Goal: Register for event/course

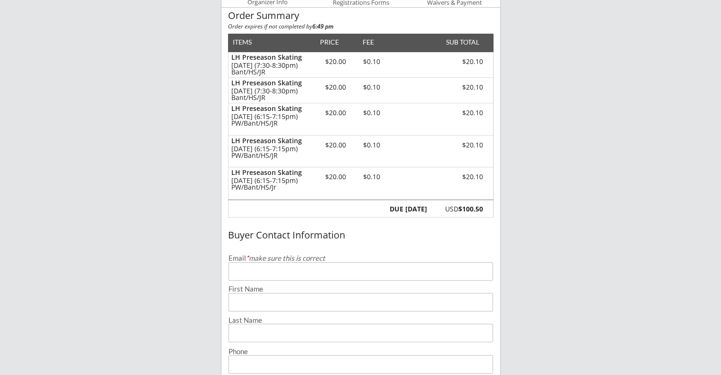
scroll to position [142, 0]
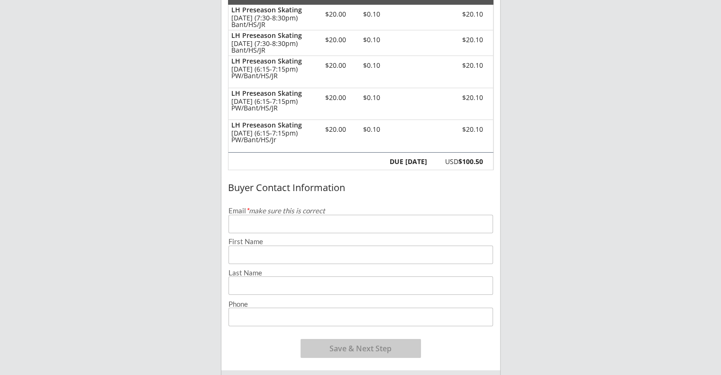
click at [241, 227] on input "email" at bounding box center [360, 224] width 264 height 18
type input "[PERSON_NAME][EMAIL_ADDRESS][DOMAIN_NAME]"
click at [253, 256] on input "input" at bounding box center [360, 255] width 264 height 18
type input "[PERSON_NAME]"
click at [251, 286] on input "input" at bounding box center [360, 285] width 264 height 18
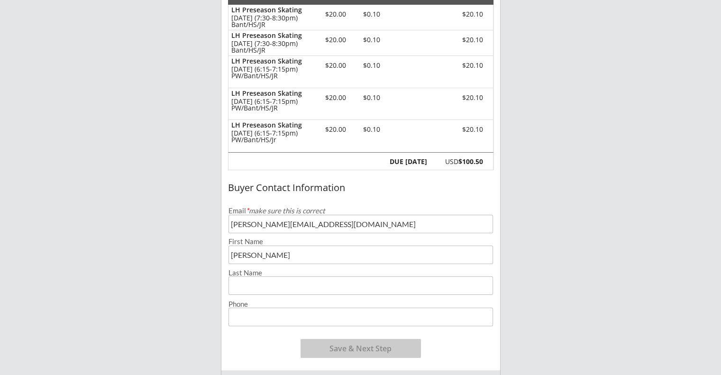
type input "[PERSON_NAME]"
click at [254, 312] on input "input" at bounding box center [360, 317] width 264 height 18
type input "[PHONE_NUMBER]"
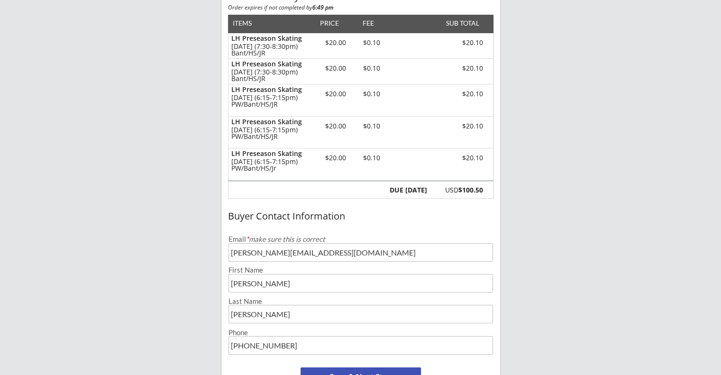
scroll to position [190, 0]
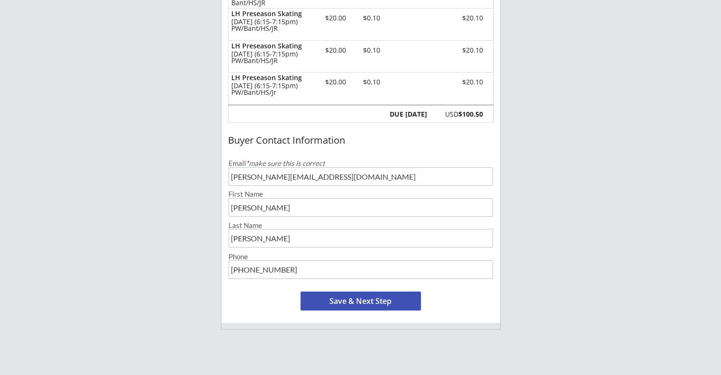
click at [357, 304] on button "Save & Next Step" at bounding box center [361, 301] width 120 height 19
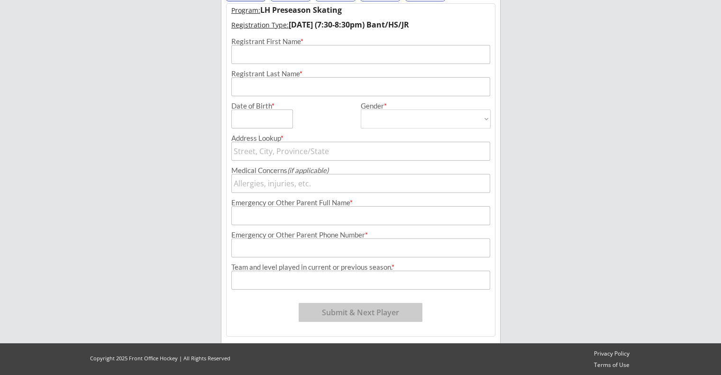
scroll to position [68, 0]
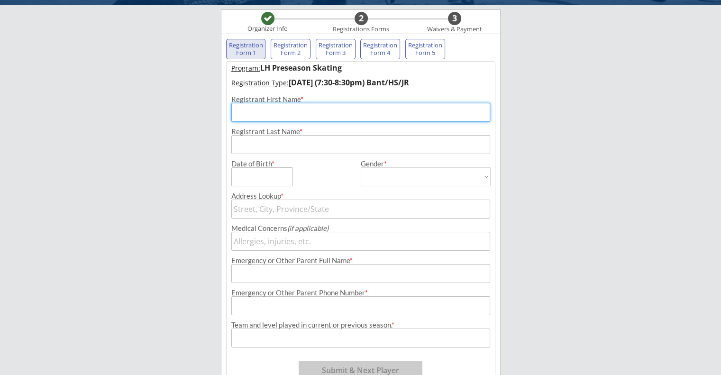
click at [268, 116] on input "input" at bounding box center [360, 112] width 259 height 19
type input "Beau"
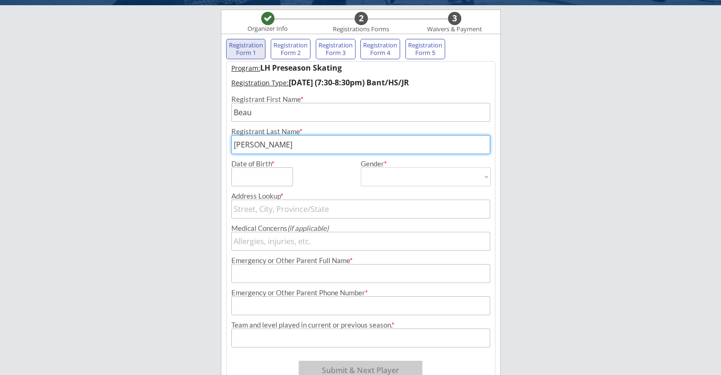
type input "[PERSON_NAME]"
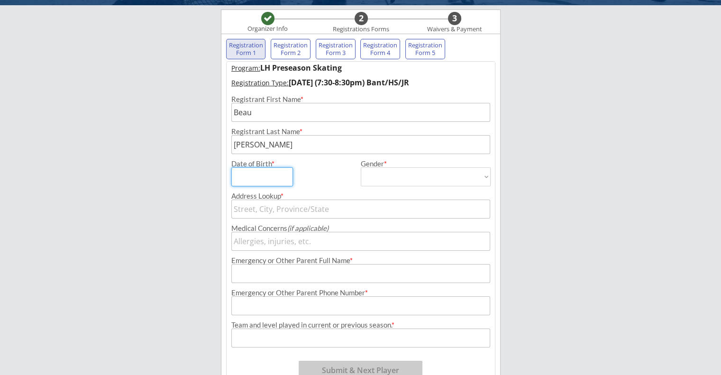
click at [240, 169] on input "input" at bounding box center [262, 176] width 62 height 19
type input "[DATE]"
click at [392, 179] on select "[DEMOGRAPHIC_DATA] [DEMOGRAPHIC_DATA]" at bounding box center [426, 176] width 130 height 19
select select ""[DEMOGRAPHIC_DATA]""
click at [361, 167] on select "[DEMOGRAPHIC_DATA] [DEMOGRAPHIC_DATA]" at bounding box center [426, 176] width 130 height 19
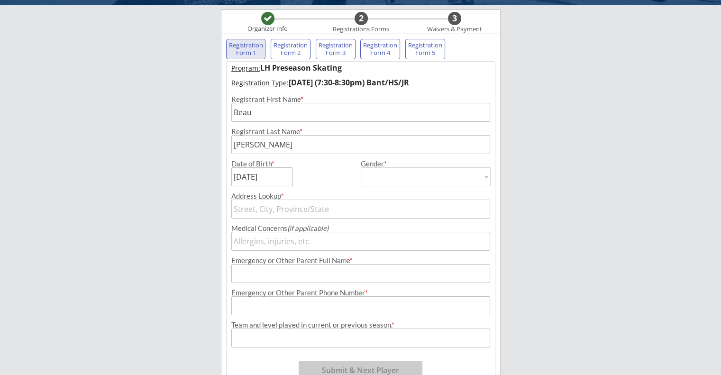
type input "[DEMOGRAPHIC_DATA]"
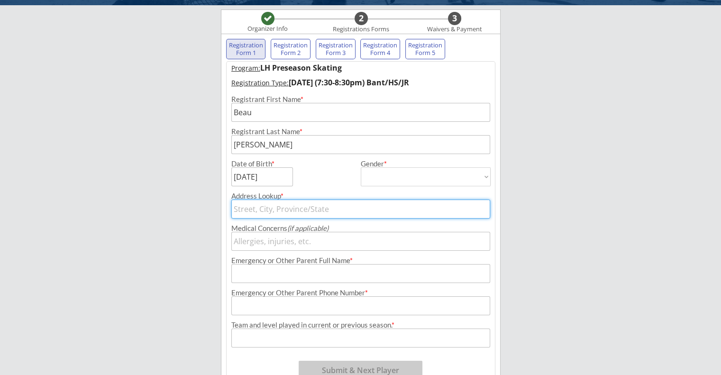
click at [296, 207] on input "text" at bounding box center [360, 209] width 259 height 19
type input "3608"
type input "[STREET_ADDRESS]"
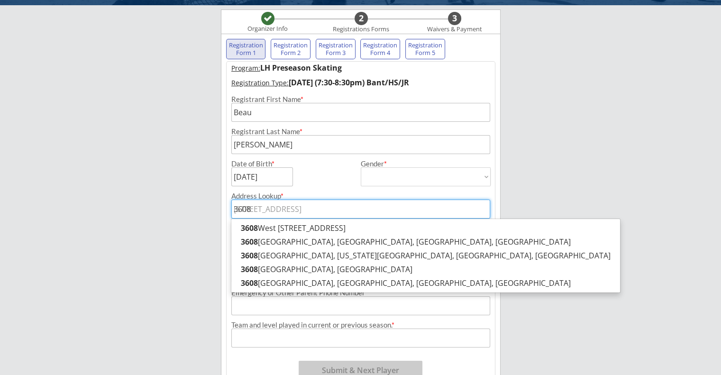
type input "3608"
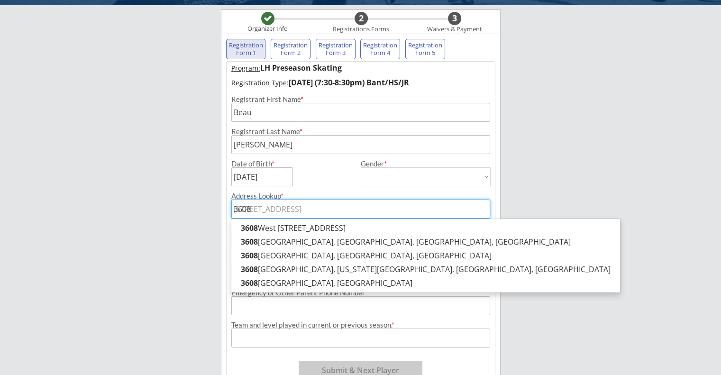
type input "3608 7"
type input "[STREET_ADDRESS]"
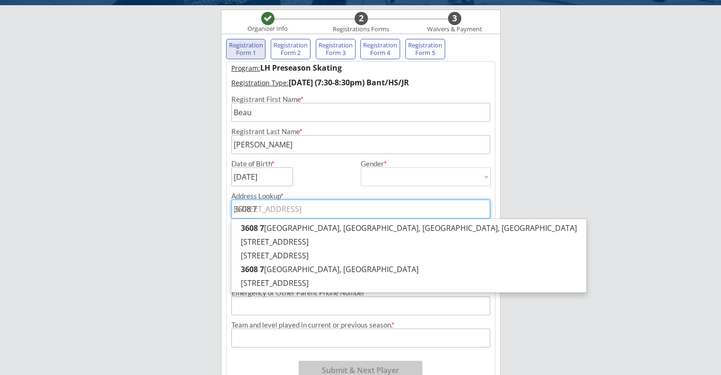
type input "3608 76"
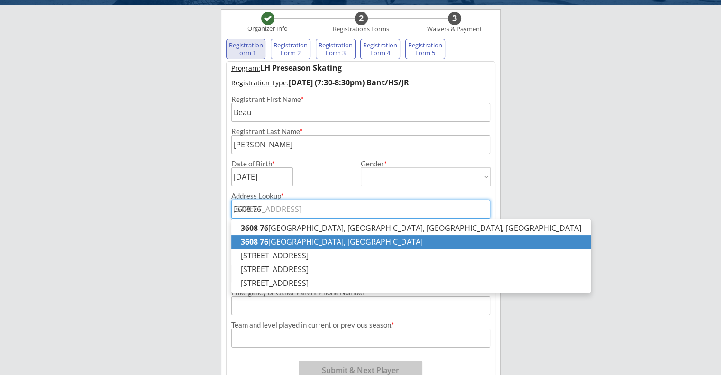
click at [338, 240] on p "[STREET_ADDRESS]" at bounding box center [410, 242] width 359 height 14
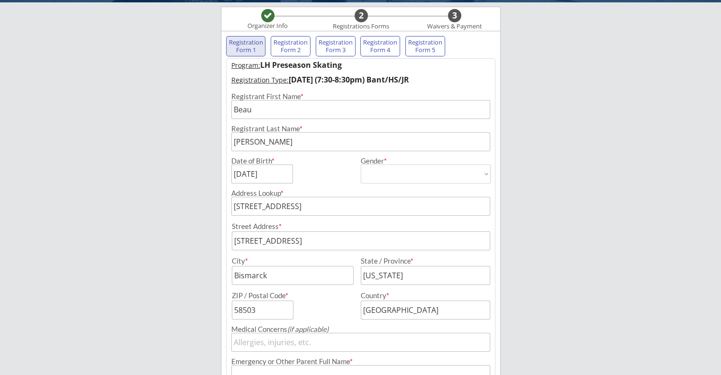
scroll to position [88, 0]
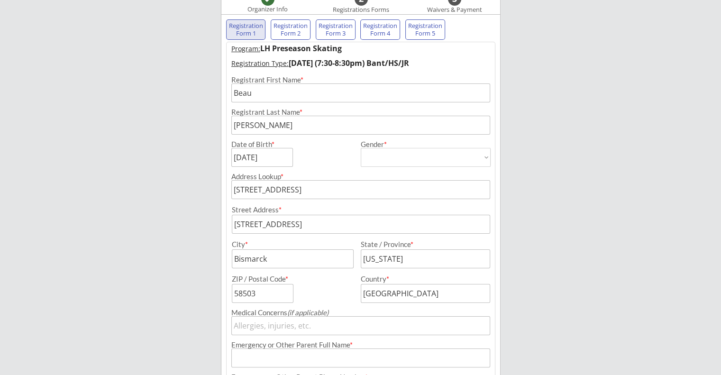
type input "[STREET_ADDRESS]"
click at [342, 224] on input "input" at bounding box center [361, 224] width 258 height 19
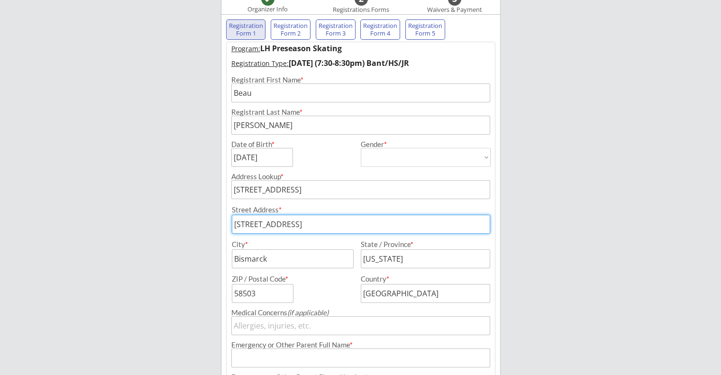
drag, startPoint x: 342, startPoint y: 224, endPoint x: 309, endPoint y: 227, distance: 32.8
click at [309, 227] on input "input" at bounding box center [361, 224] width 258 height 19
click at [351, 225] on input "input" at bounding box center [361, 224] width 258 height 19
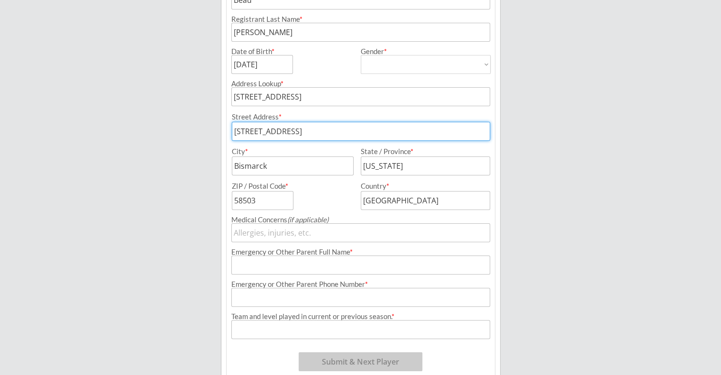
scroll to position [182, 0]
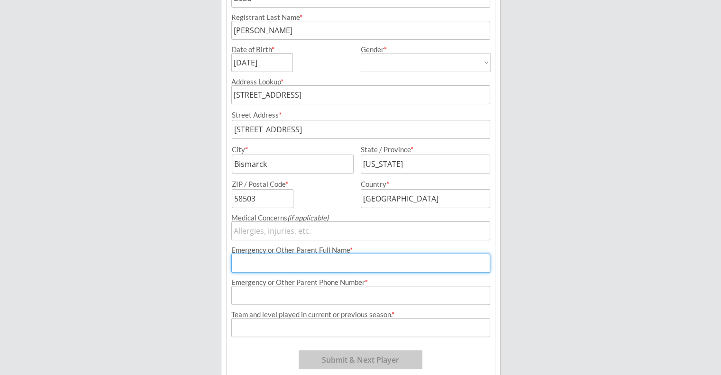
click at [269, 257] on input "input" at bounding box center [360, 263] width 259 height 19
type input "[PERSON_NAME]"
click at [269, 293] on input "input" at bounding box center [360, 295] width 259 height 19
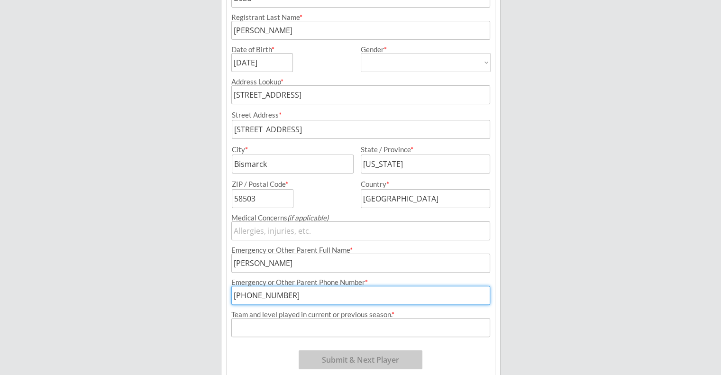
type input "[PHONE_NUMBER]"
click at [264, 325] on input "input" at bounding box center [360, 327] width 259 height 19
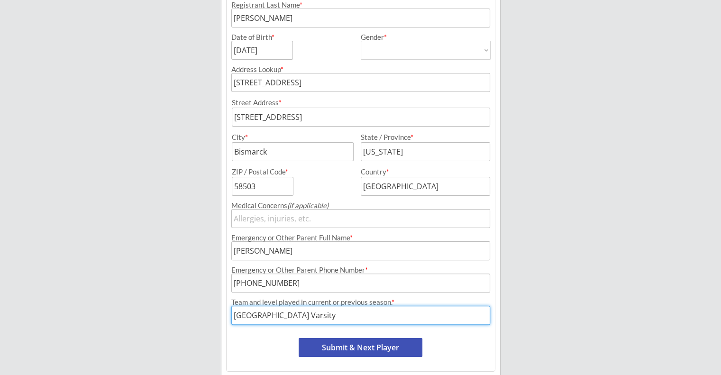
scroll to position [230, 0]
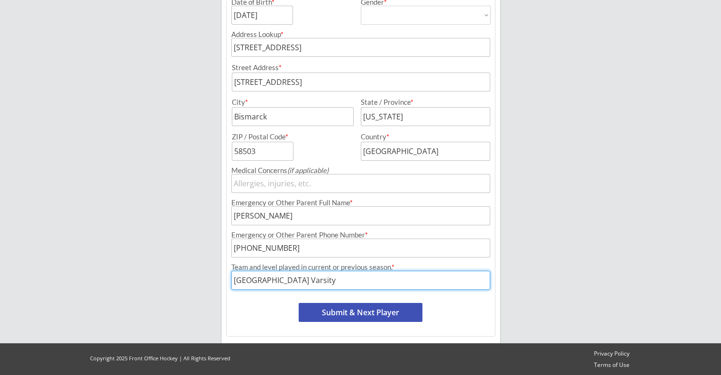
type input "[GEOGRAPHIC_DATA] Varsity"
click at [356, 312] on button "Submit & Next Player" at bounding box center [361, 312] width 124 height 19
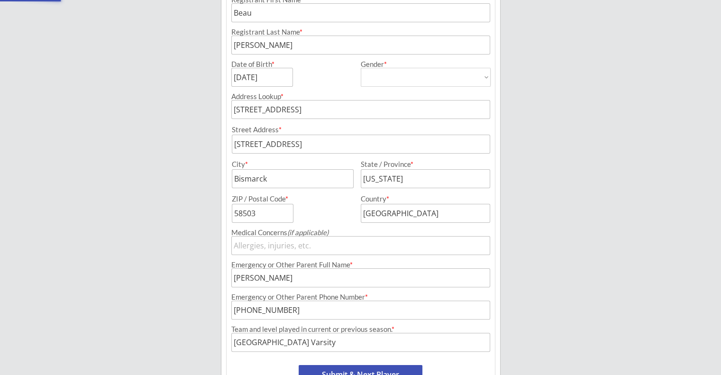
select select ""PLACEHOLDER_1427118222253""
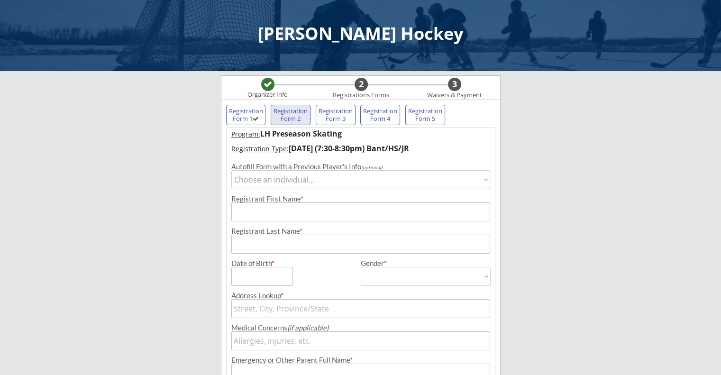
scroll to position [0, 0]
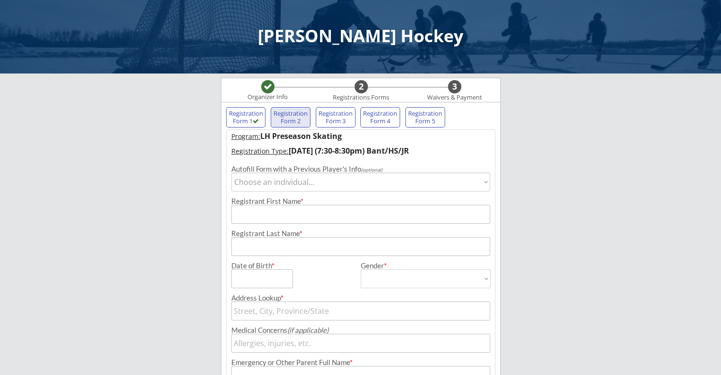
click at [289, 116] on div "Registration Form 2" at bounding box center [290, 117] width 35 height 15
click at [315, 179] on select "Choose an individual... Beau" at bounding box center [360, 182] width 259 height 19
select select ""1348695171700984260__LOOKUP__1611632861098x642057632081510400""
click at [231, 173] on select "Choose an individual... Beau" at bounding box center [360, 182] width 259 height 19
type input "Beau"
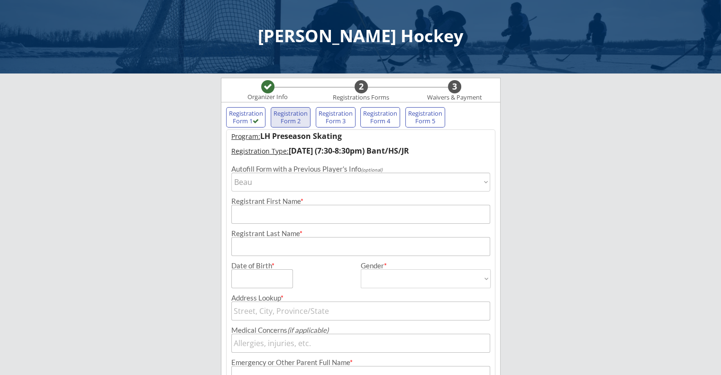
type input "[DATE]"
type input "[PERSON_NAME]"
type input "[DEMOGRAPHIC_DATA]"
select select ""[DEMOGRAPHIC_DATA]""
type input "[STREET_ADDRESS]"
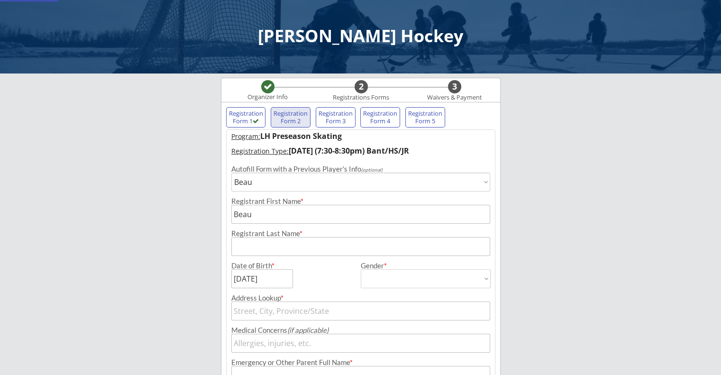
type input "[PERSON_NAME]"
type input "[PHONE_NUMBER]"
type input "[GEOGRAPHIC_DATA] Varsity"
type input "[STREET_ADDRESS]"
type input "Bismarck"
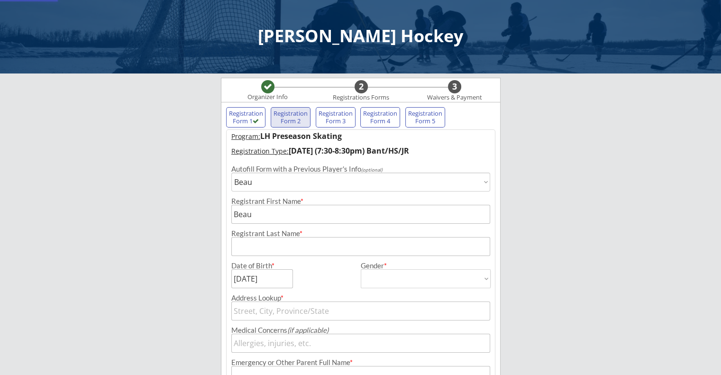
type input "[US_STATE]"
type input "58503"
type input "[GEOGRAPHIC_DATA]"
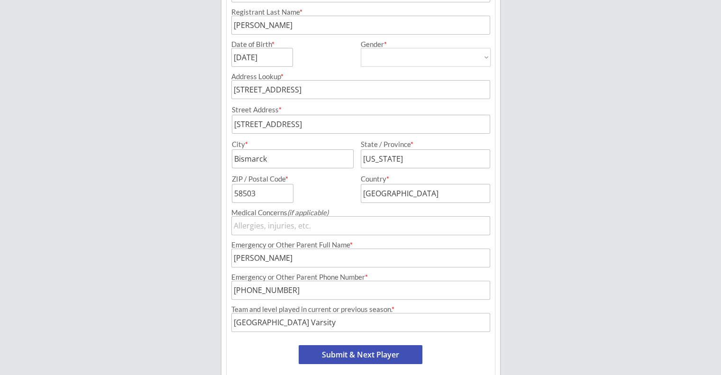
scroll to position [237, 0]
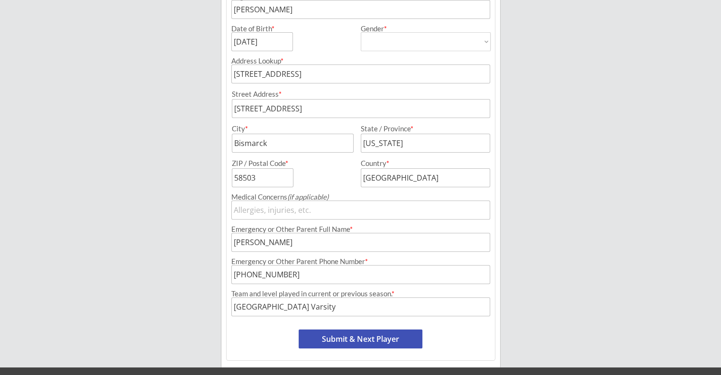
click at [354, 337] on button "Submit & Next Player" at bounding box center [361, 338] width 124 height 19
select select ""PLACEHOLDER_1427118222253""
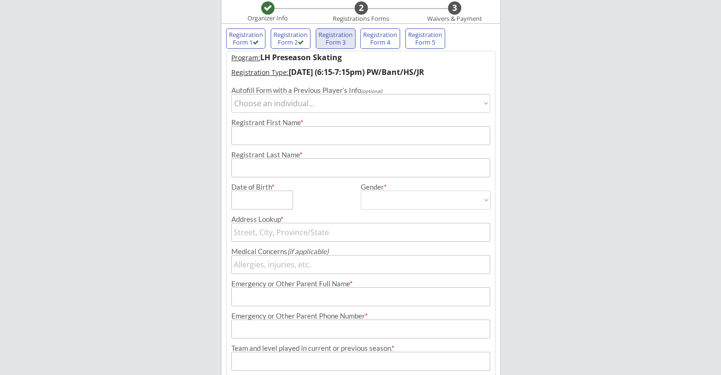
scroll to position [78, 0]
click at [329, 102] on select "Choose an individual... Beau" at bounding box center [360, 104] width 259 height 19
select select ""1348695171700984260__LOOKUP__1611632861098x642057632081510400""
click at [231, 95] on select "Choose an individual... Beau" at bounding box center [360, 104] width 259 height 19
type input "Beau"
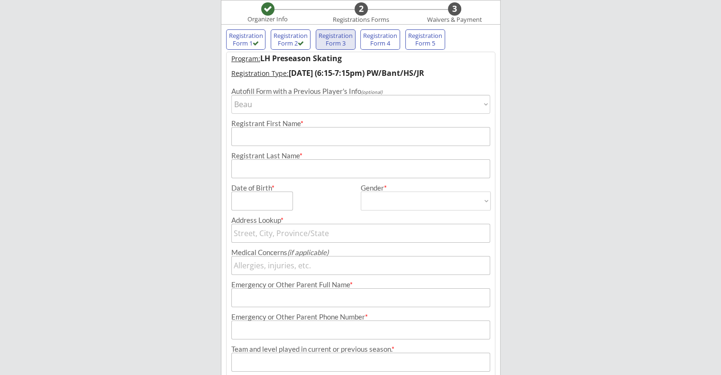
type input "[DATE]"
type input "[PERSON_NAME]"
type input "[DEMOGRAPHIC_DATA]"
select select ""[DEMOGRAPHIC_DATA]""
type input "[STREET_ADDRESS]"
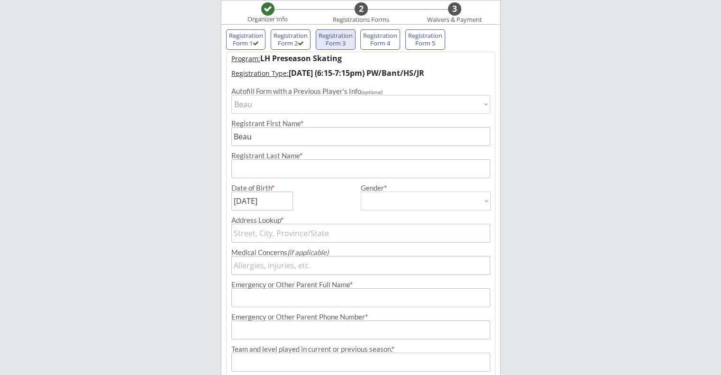
type input "[PERSON_NAME]"
type input "[PHONE_NUMBER]"
type input "[GEOGRAPHIC_DATA] Varsity"
type input "[STREET_ADDRESS]"
type input "Bismarck"
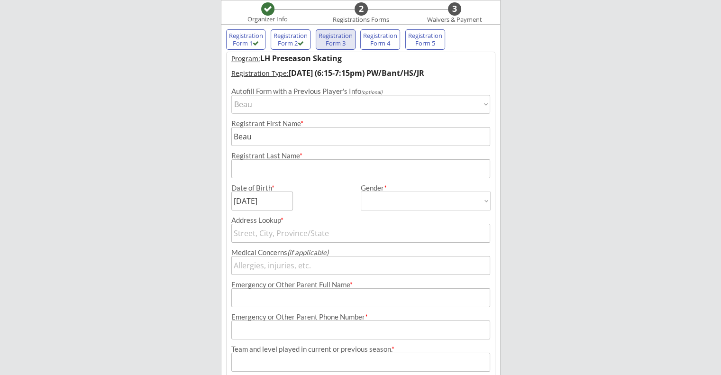
type input "[US_STATE]"
type input "58503"
type input "[GEOGRAPHIC_DATA]"
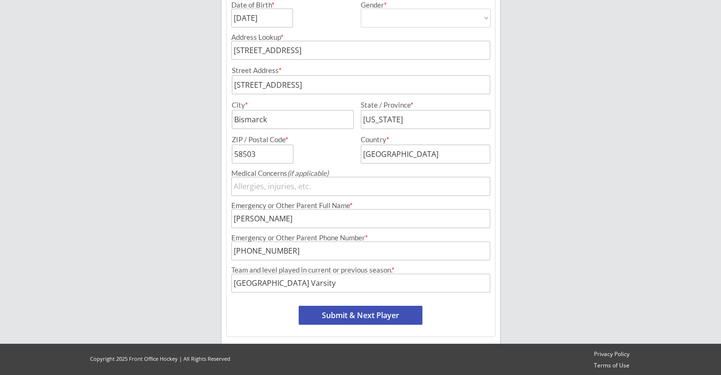
scroll to position [262, 0]
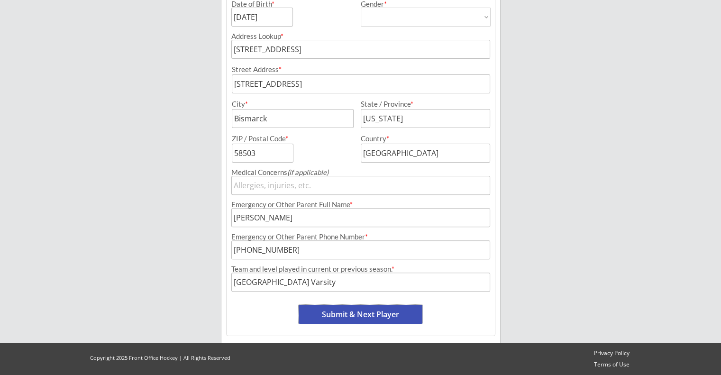
click at [370, 313] on button "Submit & Next Player" at bounding box center [361, 314] width 124 height 19
select select ""PLACEHOLDER_1427118222253""
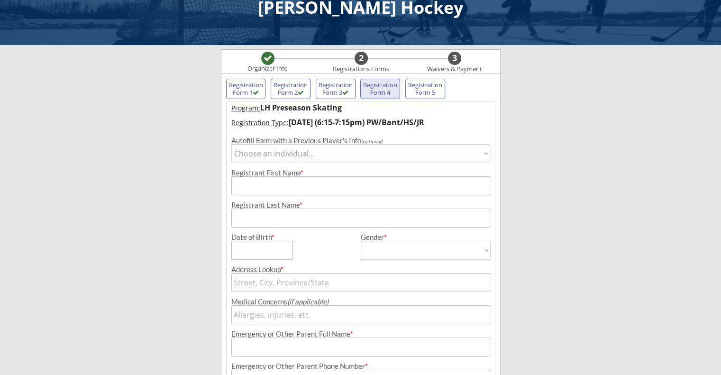
scroll to position [0, 0]
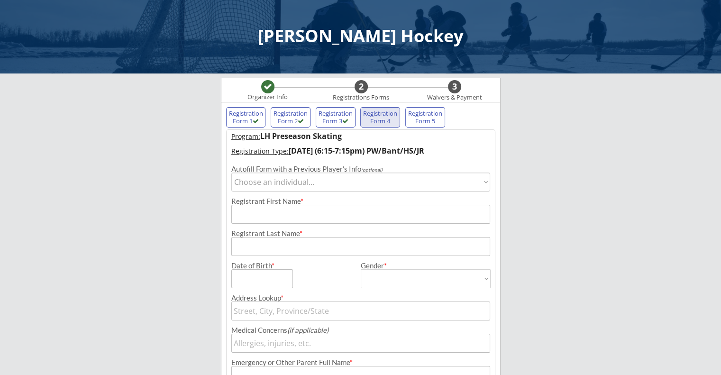
click at [285, 182] on select "Choose an individual... Beau" at bounding box center [360, 182] width 259 height 19
select select ""1348695171700984260__LOOKUP__1611632861098x642057632081510400""
click at [231, 173] on select "Choose an individual... Beau" at bounding box center [360, 182] width 259 height 19
type input "Beau"
type input "[DATE]"
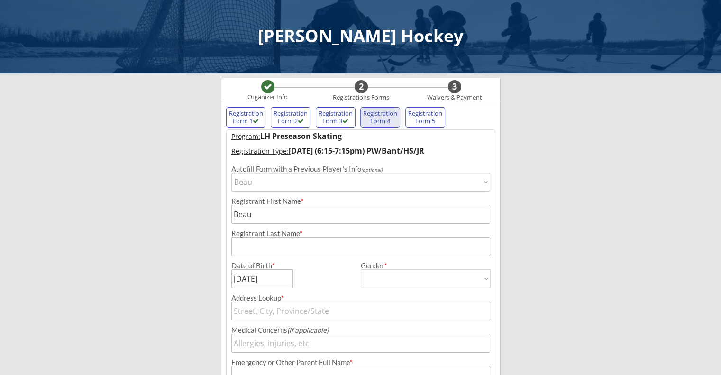
type input "[PERSON_NAME]"
type input "[DEMOGRAPHIC_DATA]"
select select ""[DEMOGRAPHIC_DATA]""
type input "[STREET_ADDRESS]"
type input "[PERSON_NAME]"
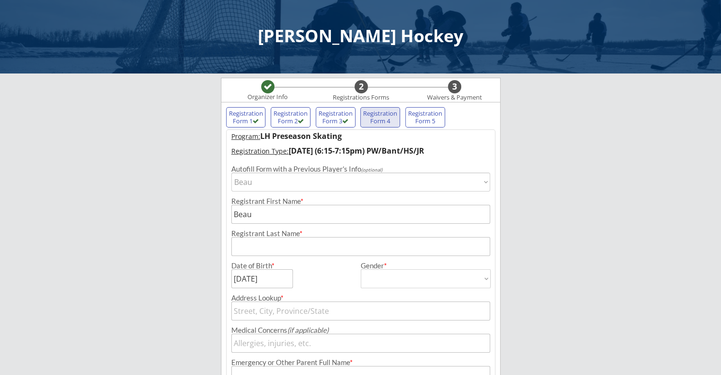
type input "[PHONE_NUMBER]"
type input "[GEOGRAPHIC_DATA] Varsity"
type input "[STREET_ADDRESS]"
type input "Bismarck"
type input "[US_STATE]"
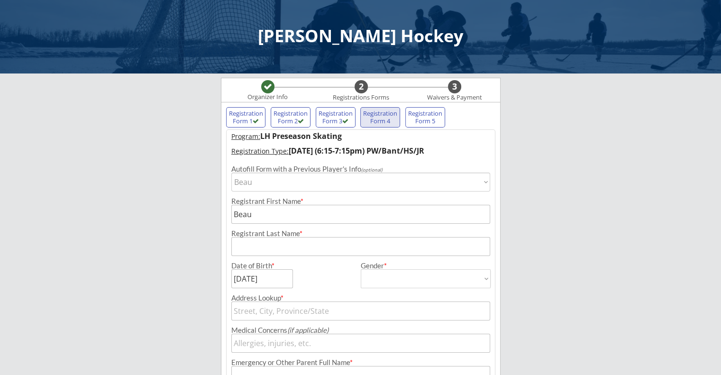
type input "58503"
type input "[GEOGRAPHIC_DATA]"
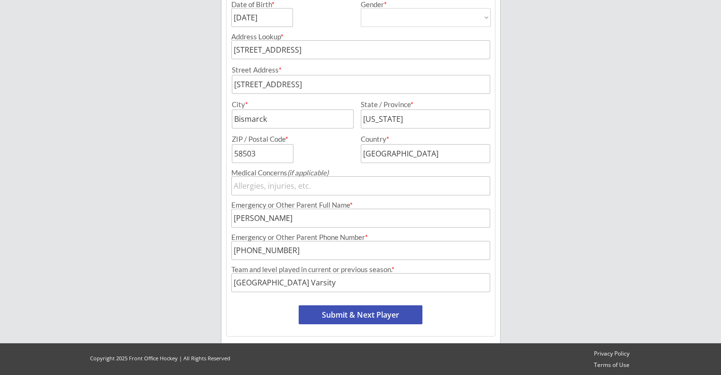
scroll to position [262, 0]
click at [367, 313] on button "Submit & Next Player" at bounding box center [361, 314] width 124 height 19
select select ""PLACEHOLDER_1427118222253""
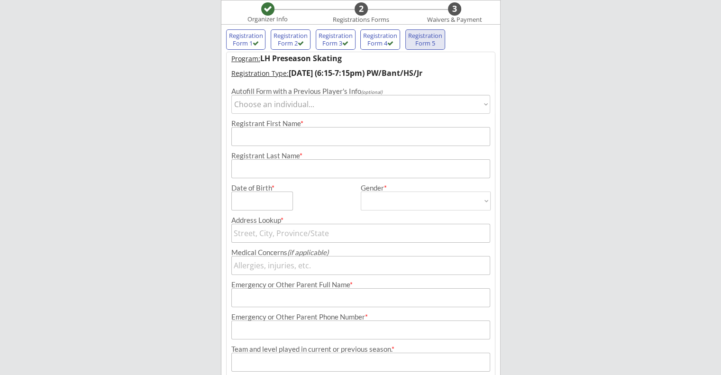
scroll to position [0, 0]
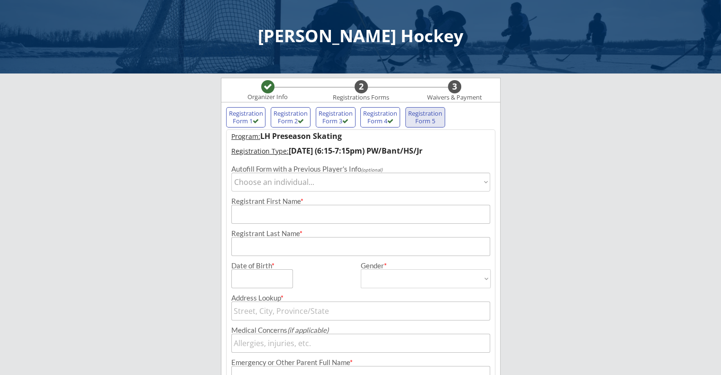
click at [322, 183] on select "Choose an individual... Beau" at bounding box center [360, 182] width 259 height 19
select select ""1348695171700984260__LOOKUP__1611632861098x642057632081510400""
click at [231, 173] on select "Choose an individual... Beau" at bounding box center [360, 182] width 259 height 19
type input "Beau"
type input "[DATE]"
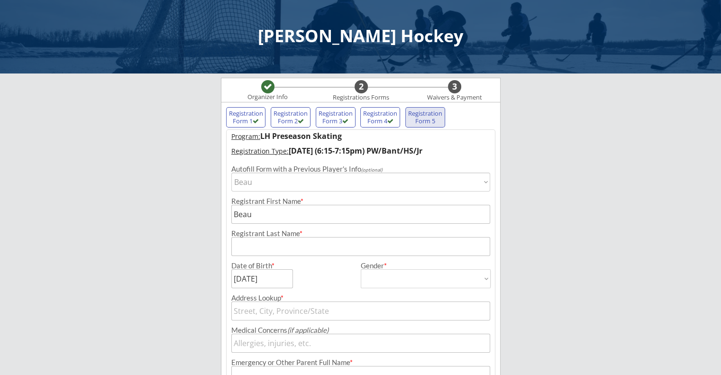
type input "[PERSON_NAME]"
type input "[DEMOGRAPHIC_DATA]"
select select ""[DEMOGRAPHIC_DATA]""
type input "[STREET_ADDRESS]"
type input "[PERSON_NAME]"
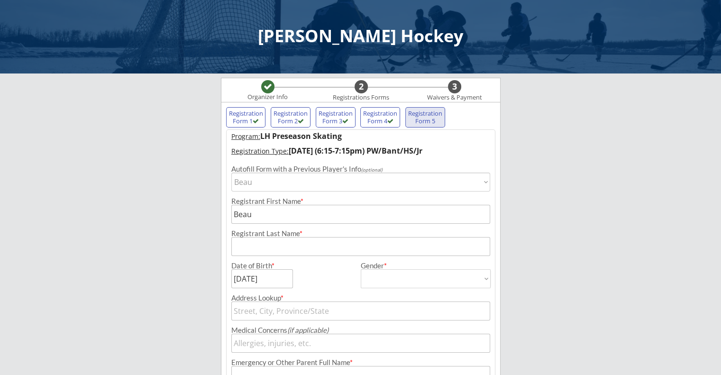
type input "[PHONE_NUMBER]"
type input "[GEOGRAPHIC_DATA] Varsity"
type input "[STREET_ADDRESS]"
type input "Bismarck"
type input "[US_STATE]"
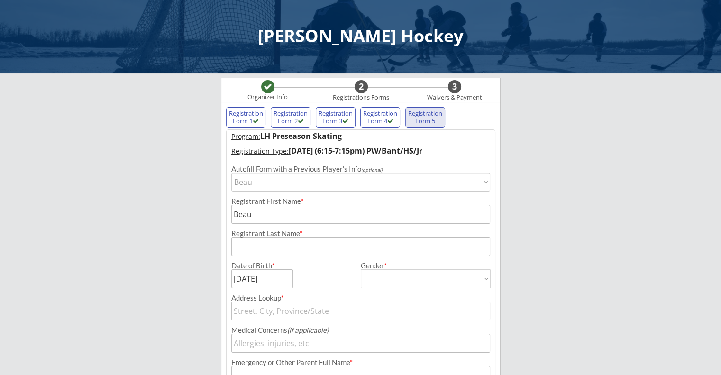
type input "58503"
type input "[GEOGRAPHIC_DATA]"
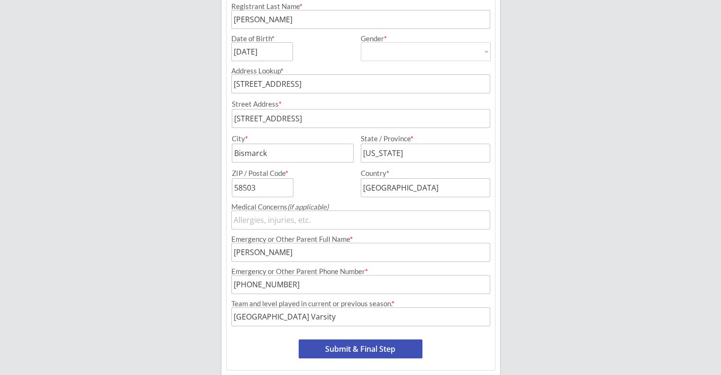
scroll to position [262, 0]
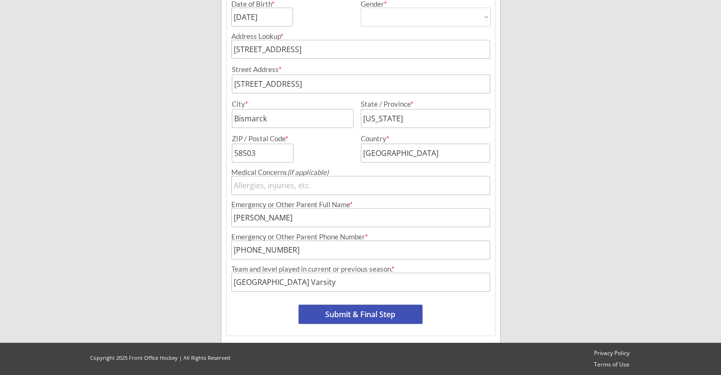
click at [372, 314] on button "Submit & Final Step" at bounding box center [361, 314] width 124 height 19
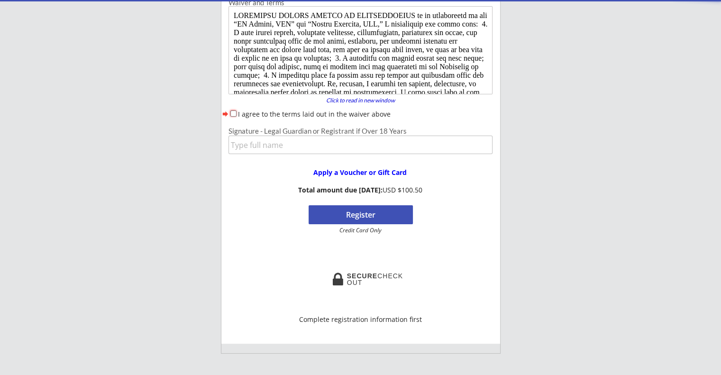
scroll to position [78, 0]
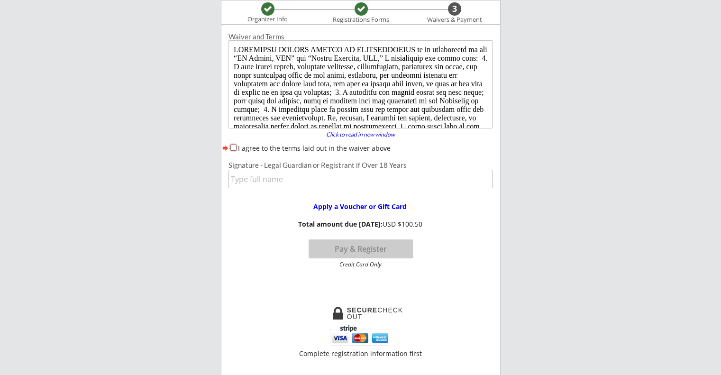
click at [232, 145] on input "I agree to the terms laid out in the waiver above" at bounding box center [233, 148] width 6 height 6
checkbox input "true"
click at [251, 175] on input "input" at bounding box center [360, 179] width 264 height 18
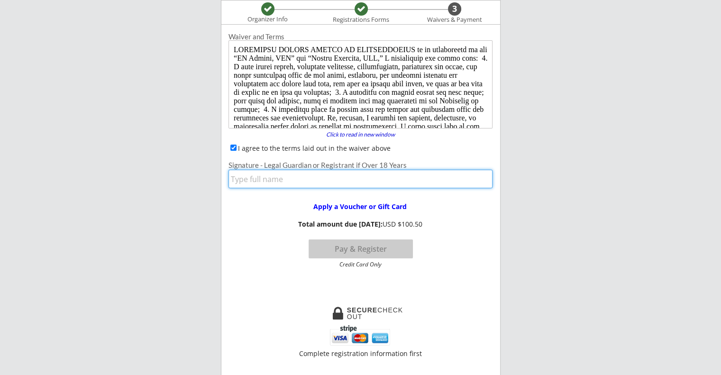
click at [251, 176] on input "input" at bounding box center [360, 179] width 264 height 18
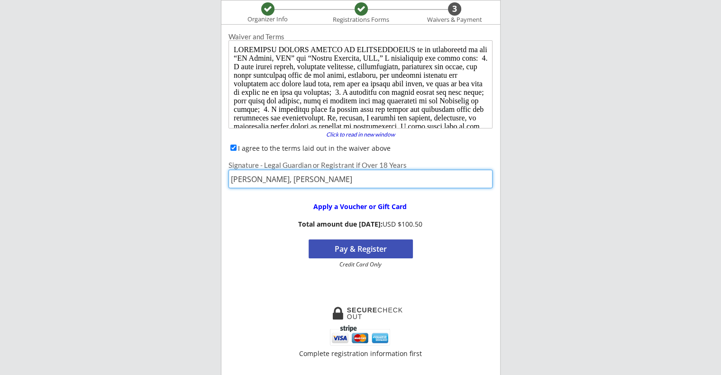
click at [258, 178] on input "input" at bounding box center [360, 179] width 264 height 18
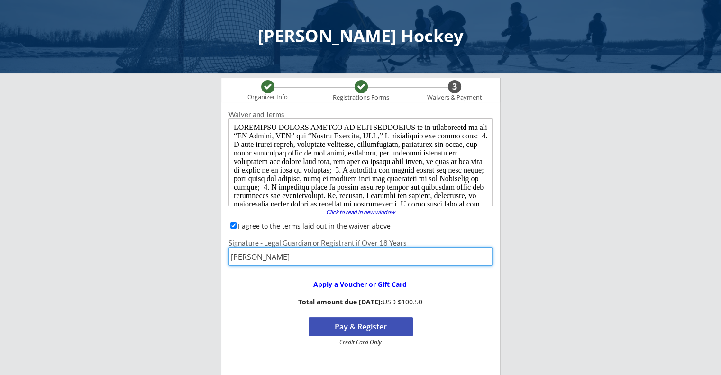
scroll to position [95, 0]
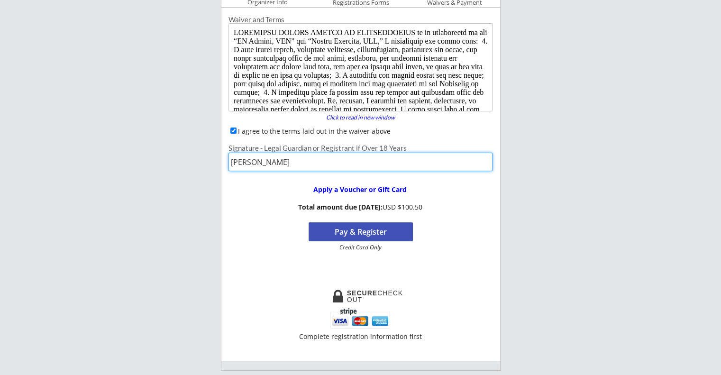
type input "[PERSON_NAME]"
click at [350, 233] on button "Pay & Register" at bounding box center [361, 231] width 104 height 19
